Goal: Task Accomplishment & Management: Use online tool/utility

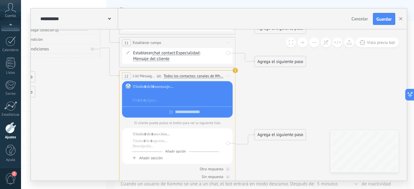
click at [189, 94] on div at bounding box center [182, 94] width 98 height 6
click at [194, 64] on link "WhatsApp Business" at bounding box center [189, 61] width 31 height 5
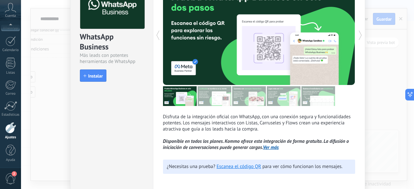
scroll to position [65, 0]
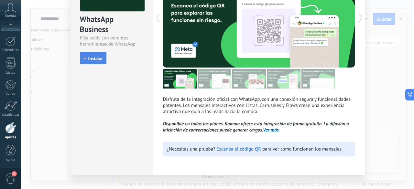
click at [98, 63] on button "Instalar" at bounding box center [93, 58] width 27 height 12
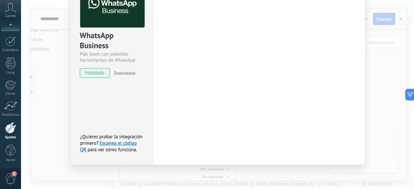
scroll to position [48, 0]
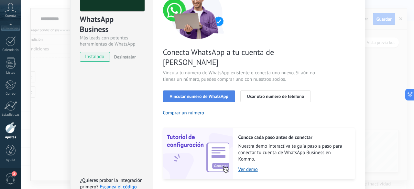
click at [210, 94] on span "Vincular número de WhatsApp" at bounding box center [199, 96] width 59 height 5
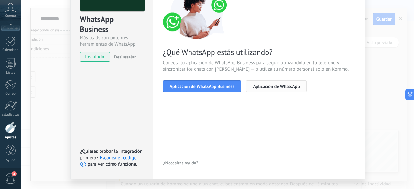
click at [259, 86] on span "Aplicación de WhatsApp" at bounding box center [276, 86] width 47 height 5
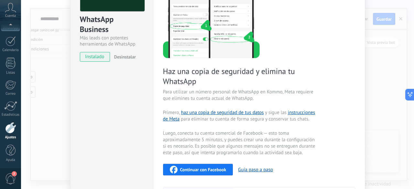
scroll to position [0, 0]
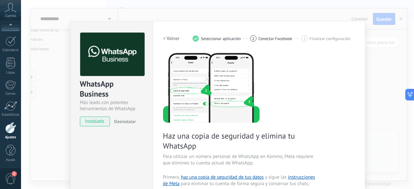
click at [172, 40] on h2 "< Volver" at bounding box center [171, 39] width 17 height 6
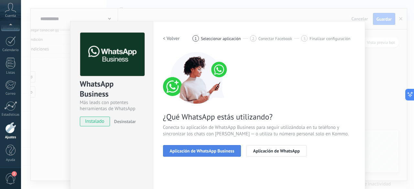
click at [208, 155] on button "Aplicación de WhatsApp Business" at bounding box center [202, 151] width 78 height 12
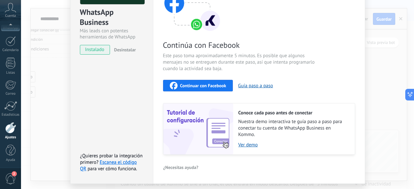
scroll to position [90, 0]
